Goal: Navigation & Orientation: Find specific page/section

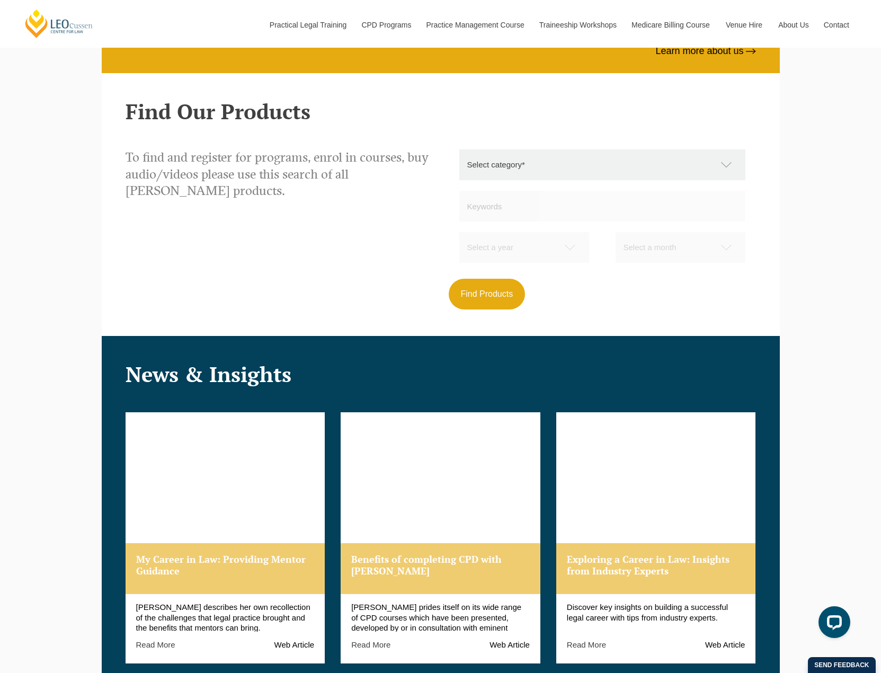
scroll to position [801, 0]
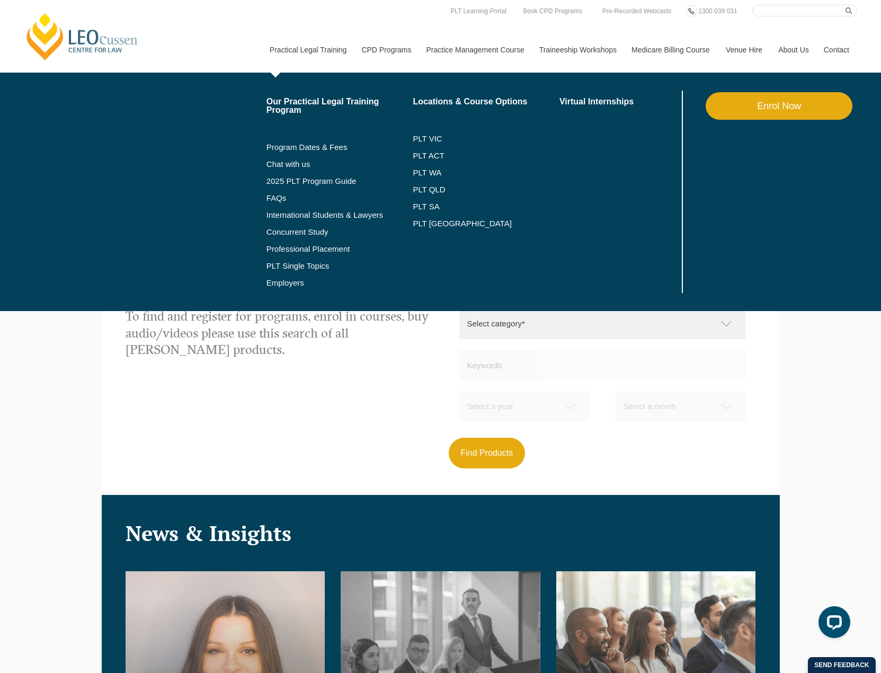
click at [295, 34] on link "Practical Legal Training" at bounding box center [308, 50] width 92 height 46
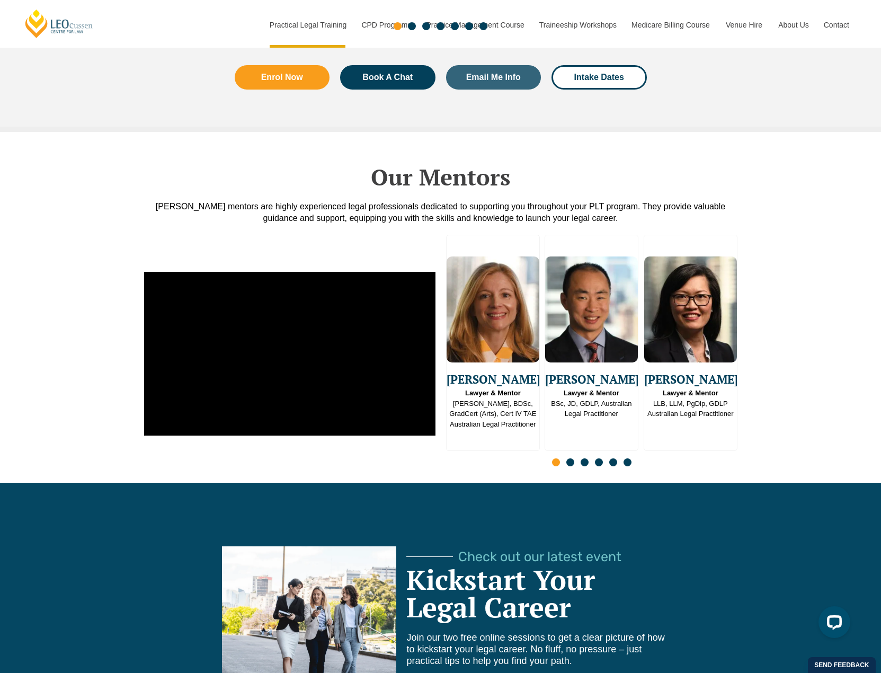
scroll to position [2754, 0]
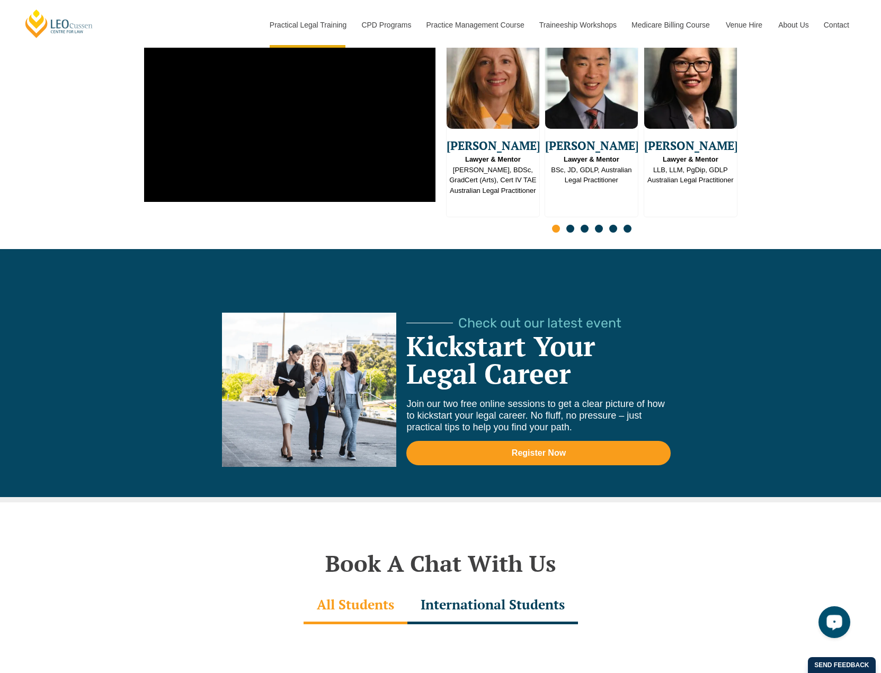
click at [835, 626] on div "Open LiveChat chat widget" at bounding box center [834, 621] width 18 height 18
